Goal: Communication & Community: Participate in discussion

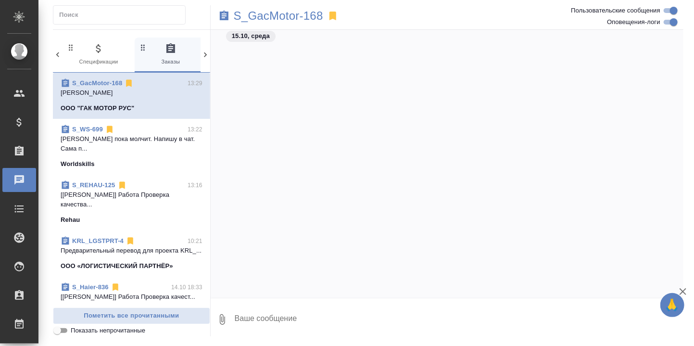
scroll to position [20964, 0]
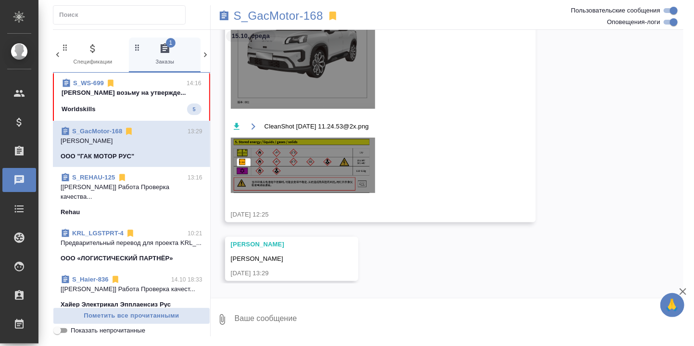
drag, startPoint x: 142, startPoint y: 93, endPoint x: 167, endPoint y: 102, distance: 26.8
click at [141, 93] on p "[PERSON_NAME] возьму на утвержде..." at bounding box center [132, 93] width 140 height 10
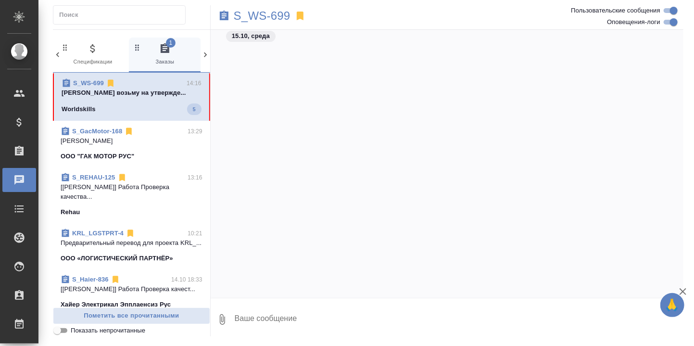
scroll to position [4102, 0]
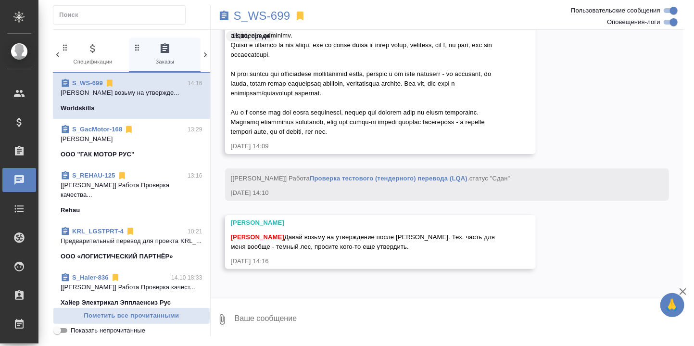
click at [287, 317] on textarea at bounding box center [459, 319] width 450 height 33
type textarea "[PERSON_NAME], хорошо, спасибо огромное!"
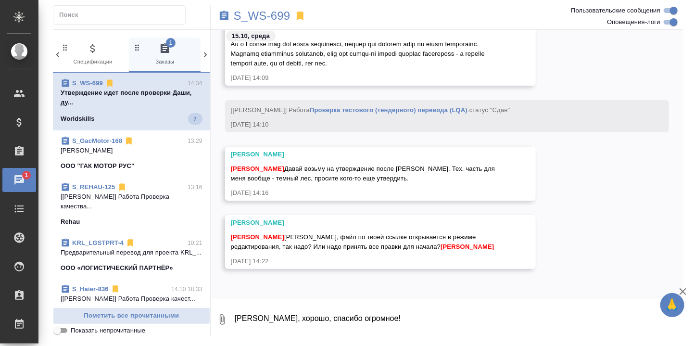
scroll to position [4668, 0]
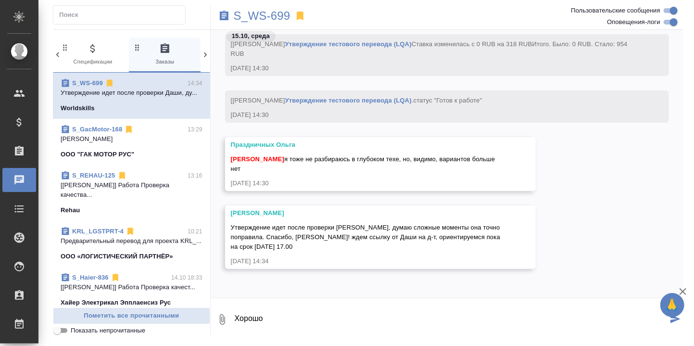
type textarea "Хорошо"
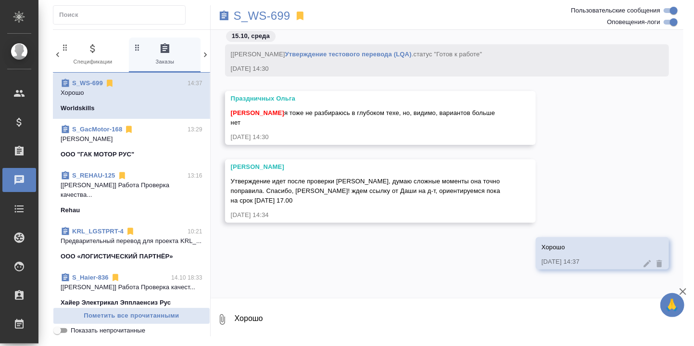
click at [299, 257] on div "Хорошо [DATE] 14:37" at bounding box center [447, 260] width 473 height 47
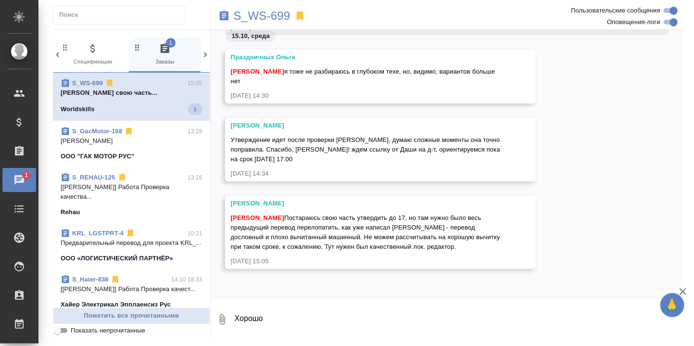
scroll to position [4800, 0]
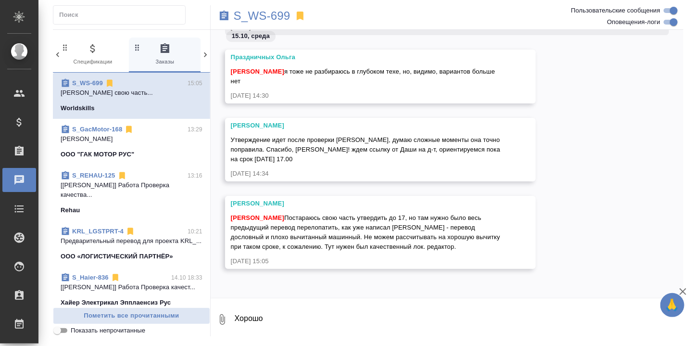
click at [265, 320] on textarea "Хорошо" at bounding box center [459, 319] width 450 height 33
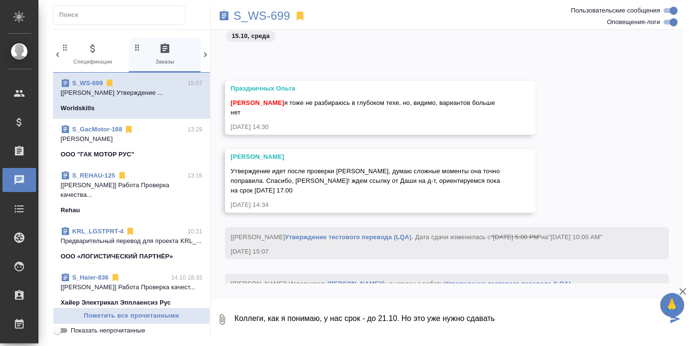
scroll to position [4839, 0]
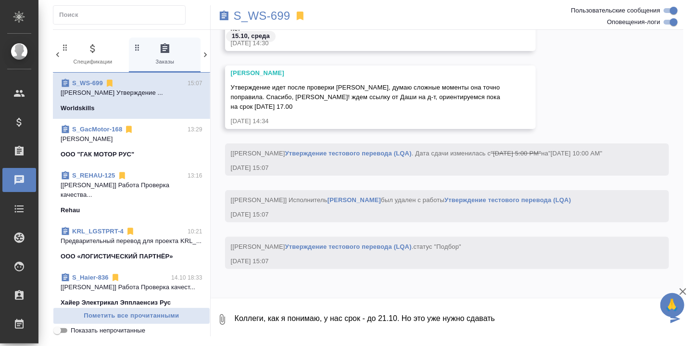
drag, startPoint x: 502, startPoint y: 315, endPoint x: 403, endPoint y: 318, distance: 99.1
click at [403, 318] on textarea "Коллеги, как я понимаю, у нас срок - до 21.10. Но это уже нужно сдавать" at bounding box center [451, 319] width 434 height 33
click at [508, 315] on textarea "Коллеги, как я понимаю, у нас срок - до 21.10. Но это уже нужно сдавать" at bounding box center [451, 319] width 434 height 33
drag, startPoint x: 491, startPoint y: 318, endPoint x: 480, endPoint y: 319, distance: 10.1
click at [480, 319] on textarea "Коллеги, как я понимаю, у нас срок - до 21.10. Но это уже нужно сдавать" at bounding box center [451, 319] width 434 height 33
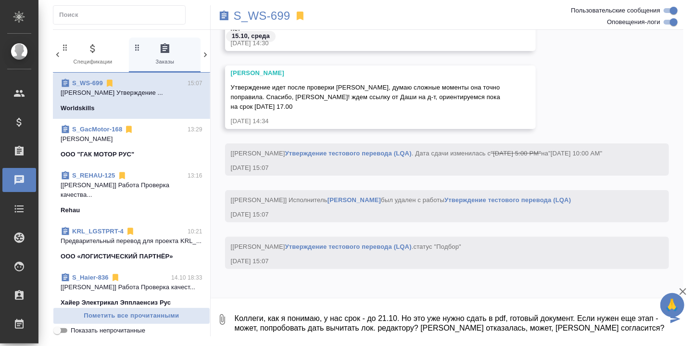
type textarea "Коллеги, как я понимаю, у нас срок - до 21.10. Но это уже нужно сдать в pdf, го…"
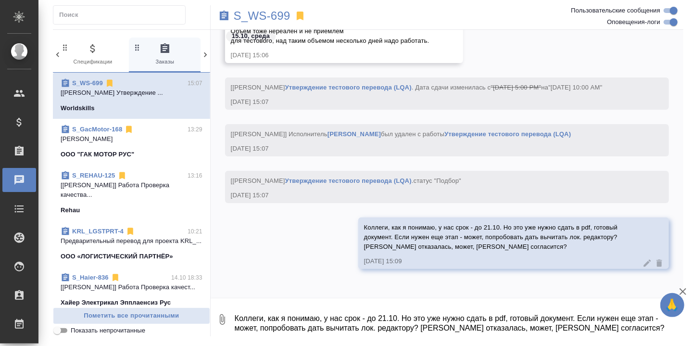
scroll to position [5367, 0]
